Goal: Obtain resource: Download file/media

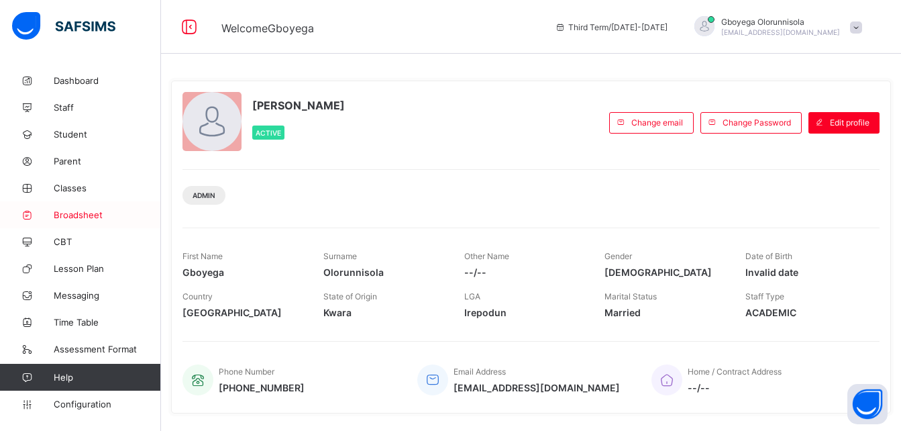
click at [72, 217] on span "Broadsheet" at bounding box center [107, 214] width 107 height 11
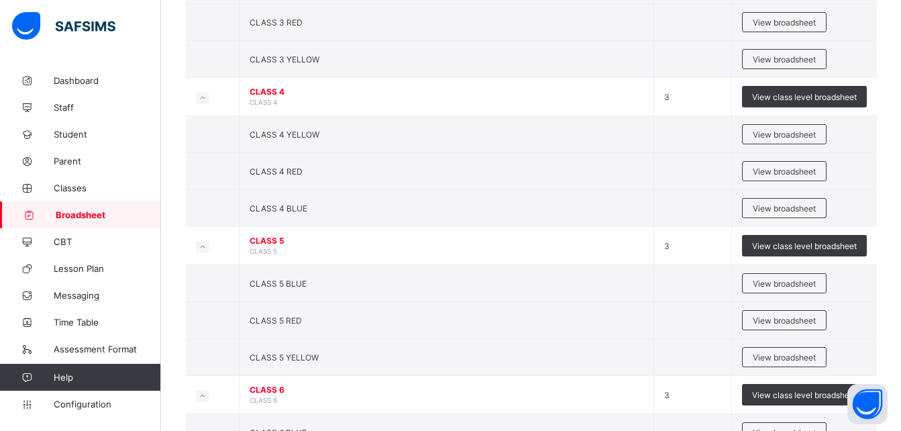
scroll to position [1060, 0]
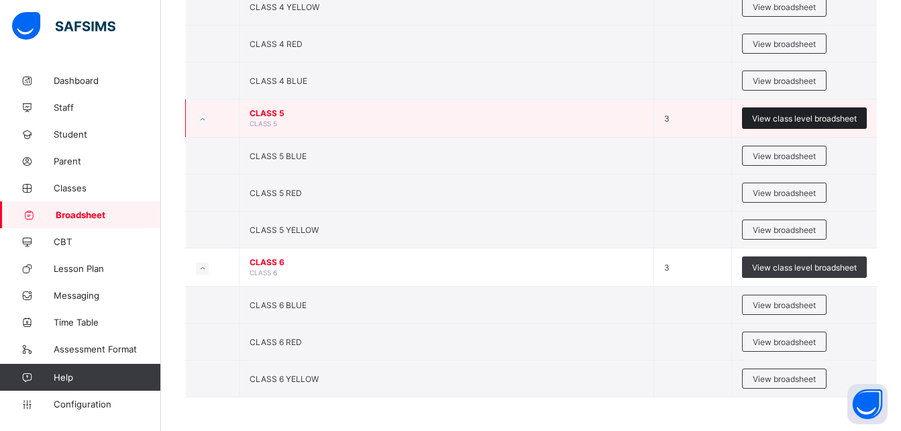
click at [824, 115] on span "View class level broadsheet" at bounding box center [804, 118] width 105 height 10
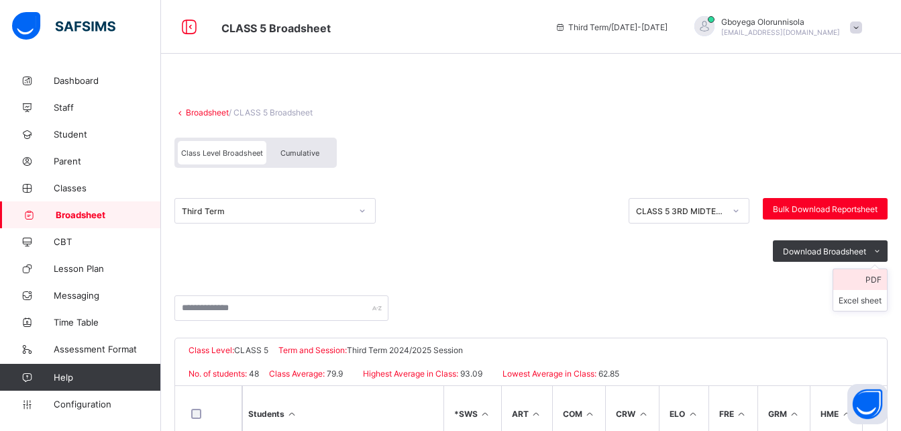
click at [882, 278] on li "PDF" at bounding box center [860, 279] width 54 height 21
click at [309, 154] on span "Cumulative" at bounding box center [299, 152] width 39 height 9
